Goal: Find specific page/section: Locate item on page

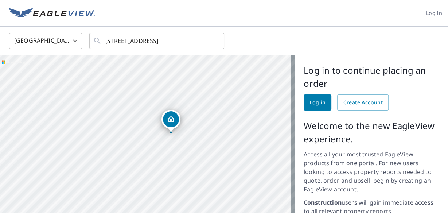
drag, startPoint x: 204, startPoint y: 84, endPoint x: 206, endPoint y: 90, distance: 6.6
click at [207, 90] on div "[STREET_ADDRESS]" at bounding box center [147, 196] width 295 height 282
drag, startPoint x: 123, startPoint y: 109, endPoint x: 18, endPoint y: 80, distance: 108.3
click at [15, 75] on div "[STREET_ADDRESS]" at bounding box center [147, 196] width 295 height 282
drag, startPoint x: 192, startPoint y: 119, endPoint x: 110, endPoint y: 60, distance: 101.5
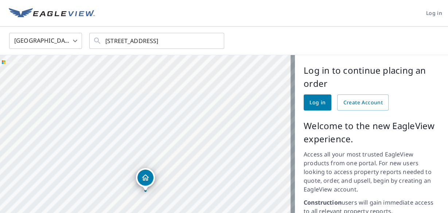
click at [107, 56] on div "[STREET_ADDRESS]" at bounding box center [147, 196] width 295 height 282
drag, startPoint x: 172, startPoint y: 142, endPoint x: 170, endPoint y: 88, distance: 54.3
click at [170, 88] on div "[STREET_ADDRESS]" at bounding box center [147, 196] width 295 height 282
drag, startPoint x: 177, startPoint y: 97, endPoint x: 159, endPoint y: 103, distance: 19.1
click at [159, 103] on div "[STREET_ADDRESS]" at bounding box center [147, 196] width 295 height 282
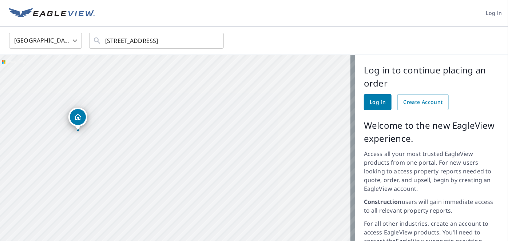
drag, startPoint x: 447, startPoint y: 1, endPoint x: 147, endPoint y: 84, distance: 311.0
click at [145, 78] on div "[STREET_ADDRESS]" at bounding box center [177, 196] width 355 height 282
drag, startPoint x: 169, startPoint y: 101, endPoint x: 162, endPoint y: 100, distance: 7.3
click at [162, 100] on div "[STREET_ADDRESS]" at bounding box center [177, 196] width 355 height 282
drag, startPoint x: 205, startPoint y: 151, endPoint x: 218, endPoint y: 160, distance: 15.6
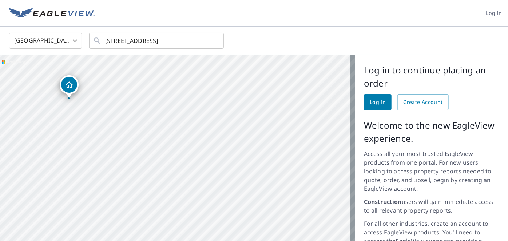
click at [218, 160] on div "[STREET_ADDRESS]" at bounding box center [177, 196] width 355 height 282
drag, startPoint x: 71, startPoint y: 87, endPoint x: 19, endPoint y: 82, distance: 52.4
click at [22, 83] on div "[STREET_ADDRESS]" at bounding box center [177, 196] width 355 height 282
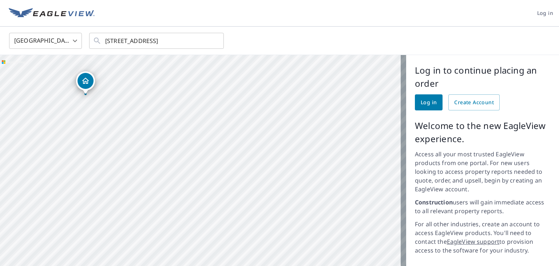
drag, startPoint x: 295, startPoint y: 3, endPoint x: 189, endPoint y: 89, distance: 135.9
click at [189, 89] on div "[STREET_ADDRESS]" at bounding box center [203, 196] width 406 height 282
drag, startPoint x: 255, startPoint y: 136, endPoint x: 259, endPoint y: 143, distance: 8.3
click at [259, 143] on div "[STREET_ADDRESS]" at bounding box center [203, 196] width 406 height 282
drag, startPoint x: 227, startPoint y: 159, endPoint x: 212, endPoint y: 149, distance: 18.1
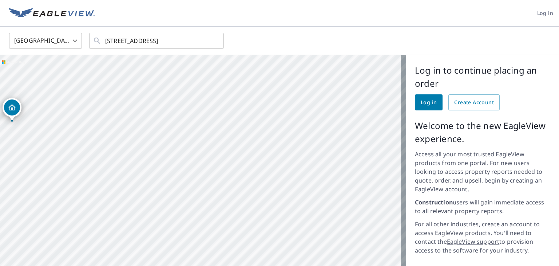
click at [205, 162] on div "[STREET_ADDRESS]" at bounding box center [203, 196] width 406 height 282
drag, startPoint x: 228, startPoint y: 148, endPoint x: 238, endPoint y: 152, distance: 10.8
click at [238, 152] on div "[STREET_ADDRESS]" at bounding box center [203, 196] width 406 height 282
drag, startPoint x: 233, startPoint y: 143, endPoint x: 235, endPoint y: 155, distance: 12.2
click at [235, 155] on div "[STREET_ADDRESS]" at bounding box center [203, 196] width 406 height 282
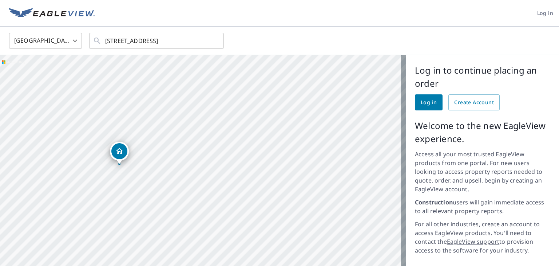
drag, startPoint x: 210, startPoint y: 152, endPoint x: 118, endPoint y: 156, distance: 91.9
click at [118, 156] on div "[STREET_ADDRESS]" at bounding box center [203, 196] width 406 height 282
drag, startPoint x: 278, startPoint y: 165, endPoint x: 245, endPoint y: 157, distance: 34.5
click at [241, 157] on div "[STREET_ADDRESS]" at bounding box center [203, 196] width 406 height 282
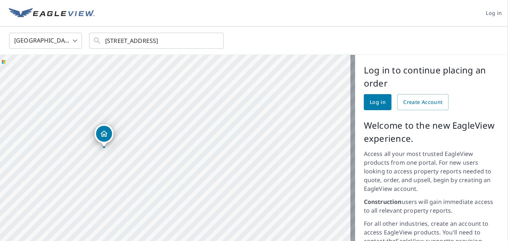
drag, startPoint x: 549, startPoint y: 0, endPoint x: 227, endPoint y: 140, distance: 351.3
click at [227, 140] on div "[STREET_ADDRESS]" at bounding box center [177, 196] width 355 height 282
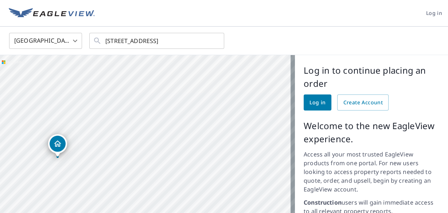
drag, startPoint x: 507, startPoint y: 1, endPoint x: 164, endPoint y: 88, distance: 354.7
click at [164, 88] on div "[STREET_ADDRESS]" at bounding box center [147, 196] width 295 height 282
drag, startPoint x: 214, startPoint y: 126, endPoint x: 220, endPoint y: 120, distance: 8.8
click at [220, 120] on div "[STREET_ADDRESS]" at bounding box center [147, 196] width 295 height 282
drag, startPoint x: 196, startPoint y: 119, endPoint x: 203, endPoint y: 126, distance: 10.0
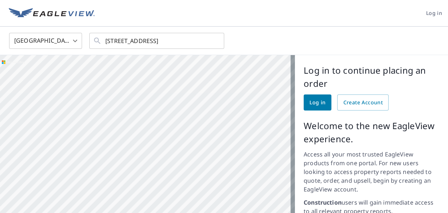
click at [203, 125] on div "[STREET_ADDRESS]" at bounding box center [147, 196] width 295 height 282
drag, startPoint x: 206, startPoint y: 151, endPoint x: 220, endPoint y: 158, distance: 16.1
click at [221, 171] on div "[STREET_ADDRESS]" at bounding box center [147, 196] width 295 height 282
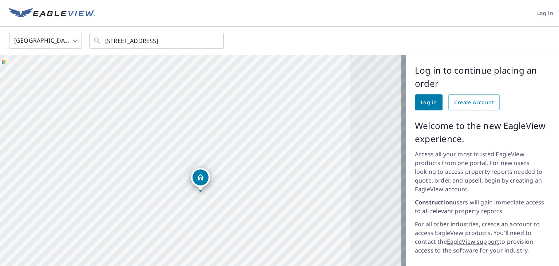
drag, startPoint x: 435, startPoint y: 5, endPoint x: 287, endPoint y: 92, distance: 171.6
click at [287, 92] on div "[STREET_ADDRESS]" at bounding box center [203, 196] width 406 height 282
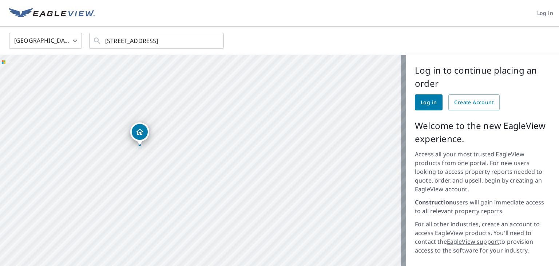
drag, startPoint x: 268, startPoint y: 127, endPoint x: 178, endPoint y: 135, distance: 90.7
click at [179, 139] on div "[STREET_ADDRESS]" at bounding box center [203, 196] width 406 height 282
drag, startPoint x: 340, startPoint y: 121, endPoint x: 227, endPoint y: 145, distance: 115.8
click at [226, 149] on div "[STREET_ADDRESS]" at bounding box center [203, 196] width 406 height 282
